Goal: Information Seeking & Learning: Learn about a topic

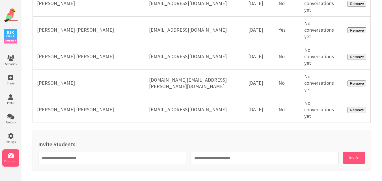
scroll to position [14774, 0]
click at [13, 14] on img at bounding box center [11, 15] width 14 height 14
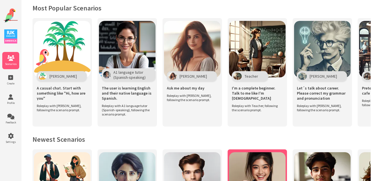
scroll to position [113, 0]
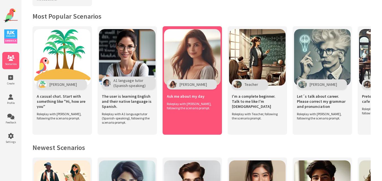
click at [205, 44] on img at bounding box center [192, 57] width 57 height 57
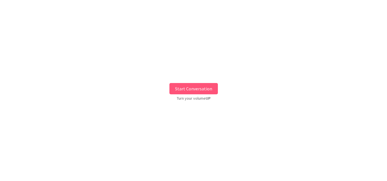
click at [195, 86] on button "Start Conversation" at bounding box center [193, 88] width 48 height 11
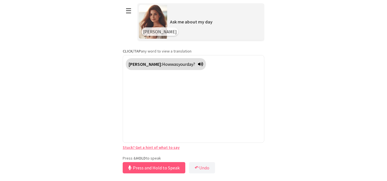
click at [155, 155] on div "**********" at bounding box center [194, 87] width 142 height 175
click at [139, 164] on button "Release to Stop Speaking" at bounding box center [153, 167] width 61 height 11
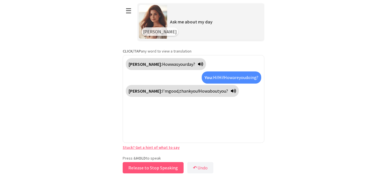
click at [148, 169] on button "Release to Stop Speaking" at bounding box center [153, 167] width 61 height 11
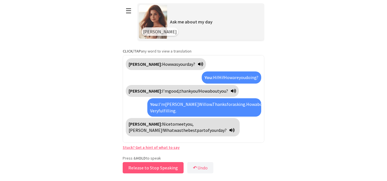
click at [151, 165] on button "Release to Stop Speaking" at bounding box center [153, 167] width 61 height 11
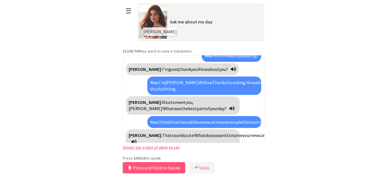
scroll to position [35, 0]
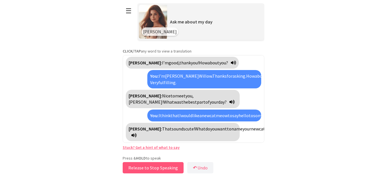
click at [157, 167] on button "Release to Stop Speaking" at bounding box center [153, 167] width 61 height 11
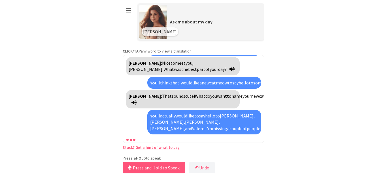
scroll to position [80, 0]
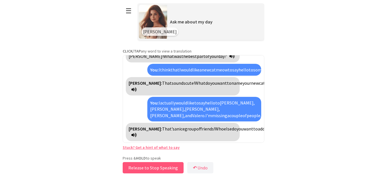
click at [157, 167] on button "Release to Stop Speaking" at bounding box center [153, 167] width 61 height 11
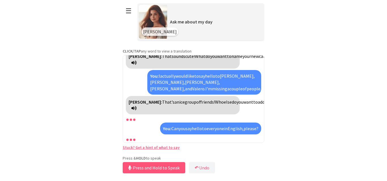
scroll to position [127, 0]
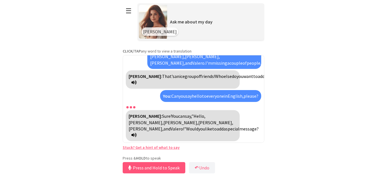
click at [135, 148] on link "Stuck? Get a hint of what to say" at bounding box center [151, 147] width 57 height 5
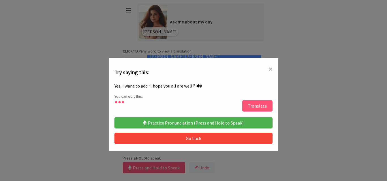
click at [253, 106] on button "Translate" at bounding box center [257, 105] width 30 height 11
click at [156, 120] on button "Practice Pronunciation (Press and Hold to Speak)" at bounding box center [193, 122] width 158 height 11
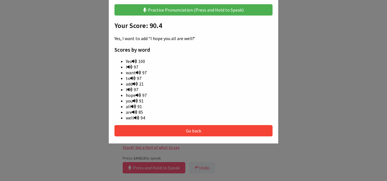
scroll to position [0, 0]
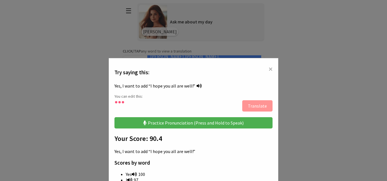
click at [193, 121] on button "Practice Pronunciation (Press and Hold to Speak)" at bounding box center [193, 122] width 158 height 11
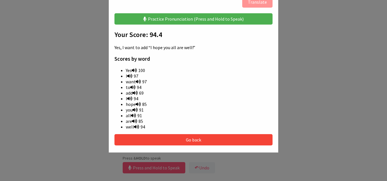
scroll to position [48, 0]
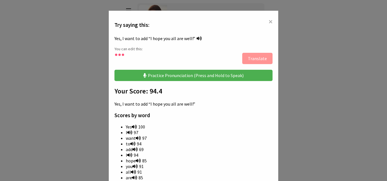
click at [269, 23] on span "×" at bounding box center [270, 21] width 4 height 10
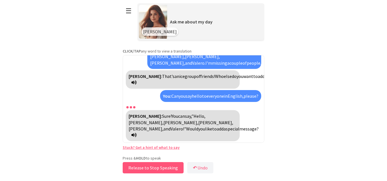
click at [172, 168] on button "Release to Stop Speaking" at bounding box center [153, 167] width 61 height 11
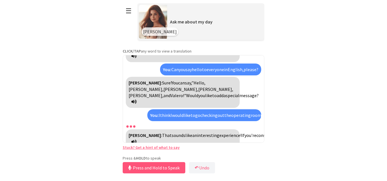
scroll to position [198, 0]
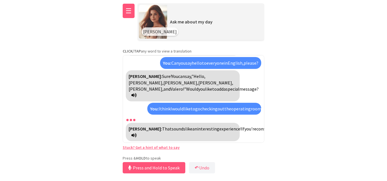
click at [129, 11] on button "☰" at bounding box center [129, 11] width 12 height 14
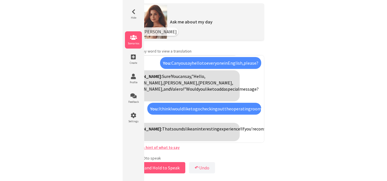
click at [134, 39] on icon at bounding box center [133, 38] width 17 height 6
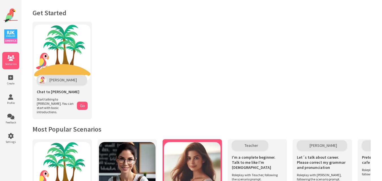
scroll to position [85, 0]
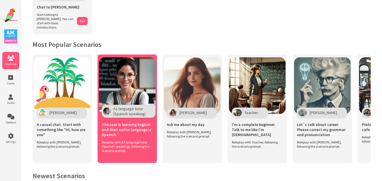
click at [134, 87] on img at bounding box center [127, 85] width 57 height 57
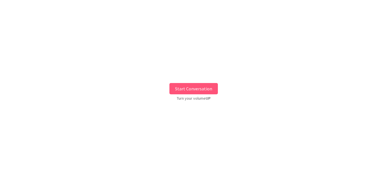
click at [196, 94] on button "Start Conversation" at bounding box center [193, 88] width 48 height 11
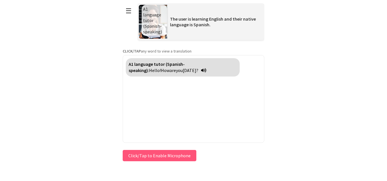
click at [145, 157] on div "Press & HOLD to speak Click/Tap to Enable Microphone ↶ Undo Save No voice detec…" at bounding box center [194, 156] width 142 height 14
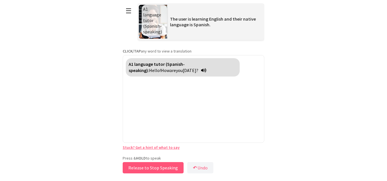
click at [157, 168] on button "Release to Stop Speaking" at bounding box center [153, 167] width 61 height 11
